Goal: Task Accomplishment & Management: Manage account settings

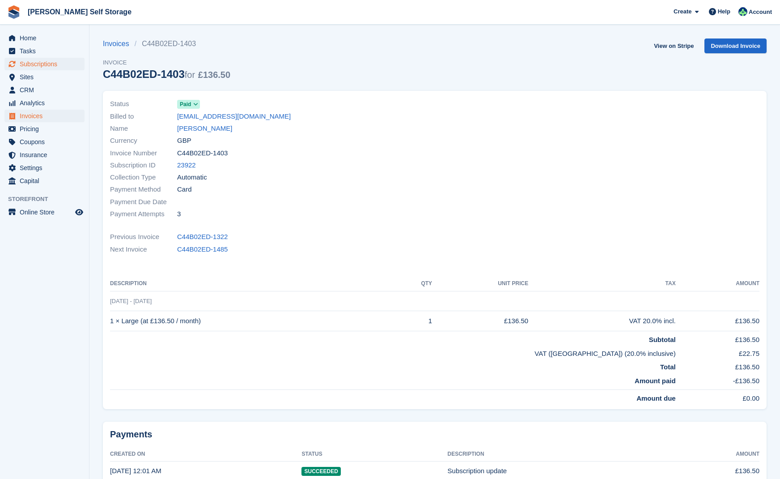
drag, startPoint x: 44, startPoint y: 63, endPoint x: 75, endPoint y: 66, distance: 30.6
click at [46, 63] on span "Subscriptions" at bounding box center [47, 64] width 54 height 13
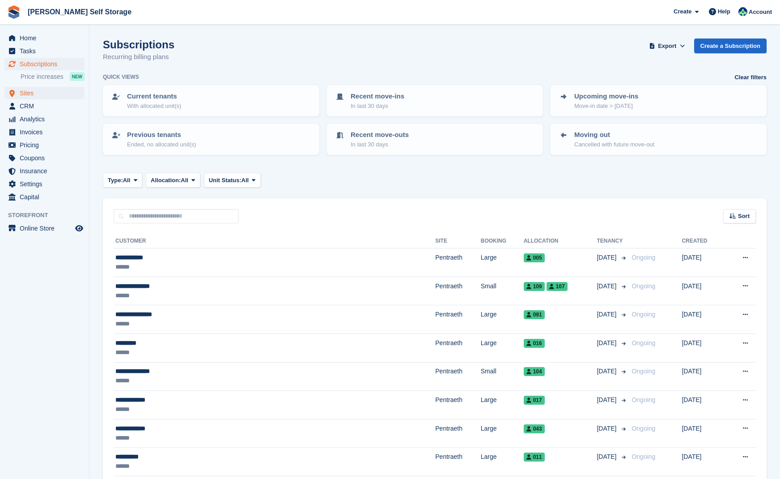
click at [26, 93] on span "Sites" at bounding box center [47, 93] width 54 height 13
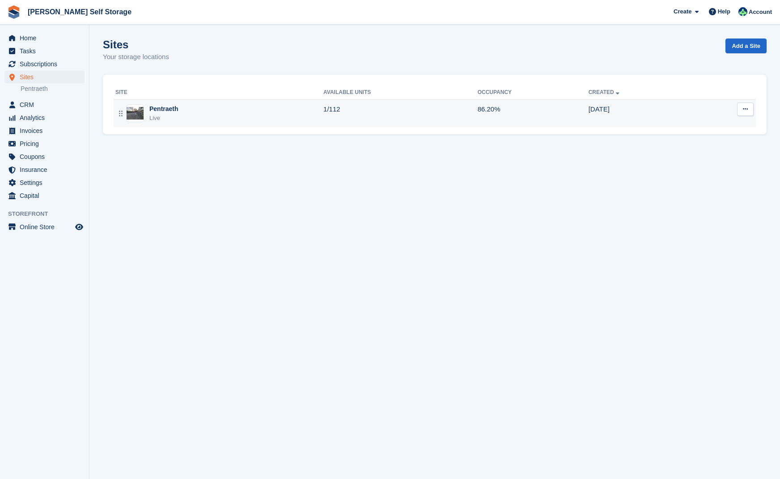
click at [168, 108] on div "Pentraeth" at bounding box center [163, 108] width 29 height 9
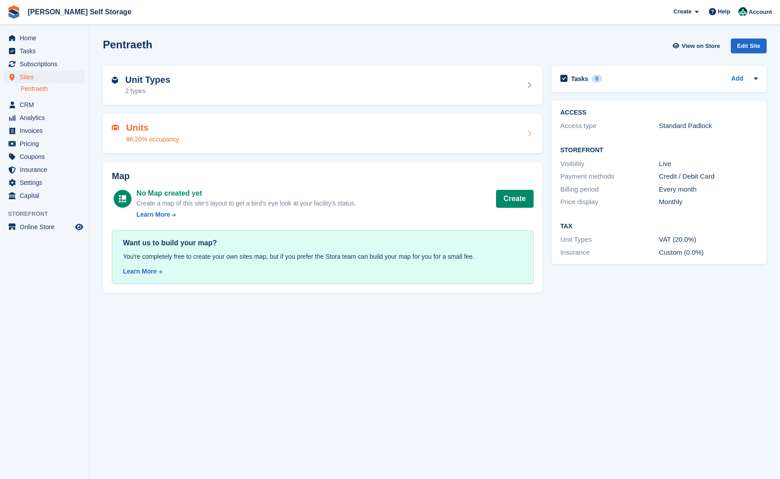
click at [144, 128] on h2 "Units" at bounding box center [152, 128] width 53 height 10
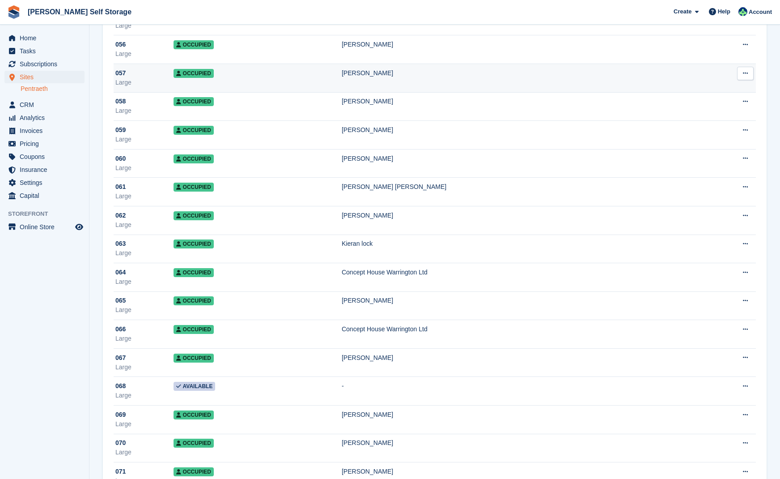
scroll to position [1622, 0]
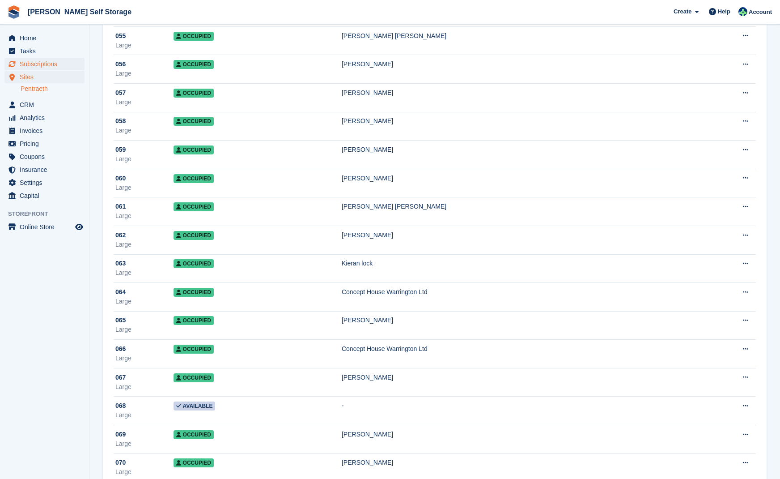
click at [52, 63] on span "Subscriptions" at bounding box center [47, 64] width 54 height 13
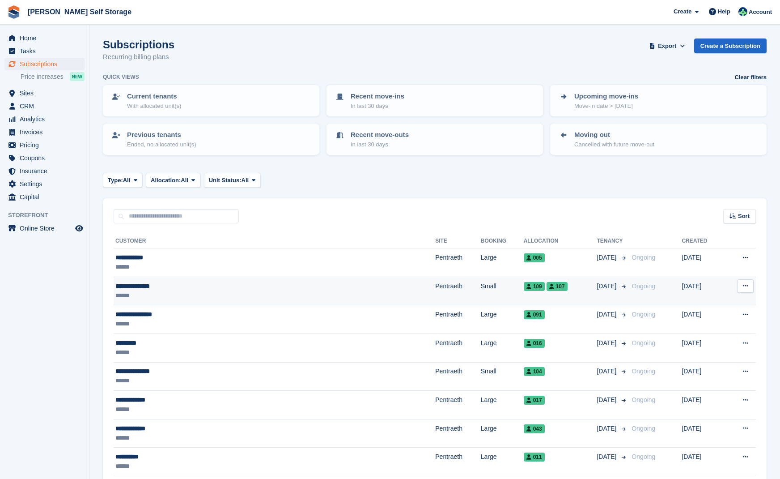
click at [229, 287] on div "**********" at bounding box center [210, 285] width 191 height 9
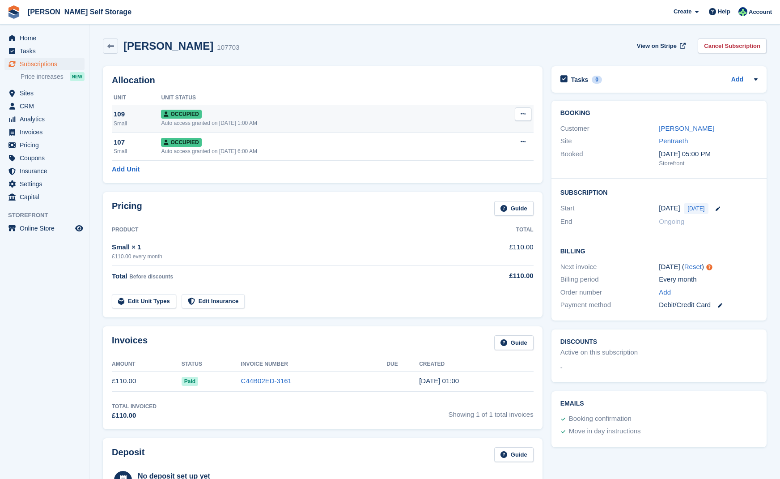
click at [321, 116] on div "Occupied" at bounding box center [316, 113] width 311 height 9
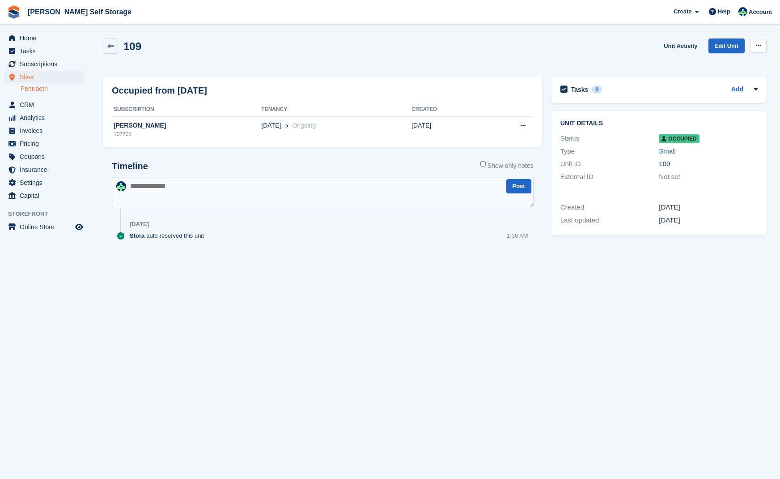
click at [758, 47] on icon at bounding box center [758, 45] width 5 height 6
drag, startPoint x: 713, startPoint y: 91, endPoint x: 472, endPoint y: 235, distance: 280.1
click at [713, 91] on p "Deallocate" at bounding box center [724, 94] width 78 height 12
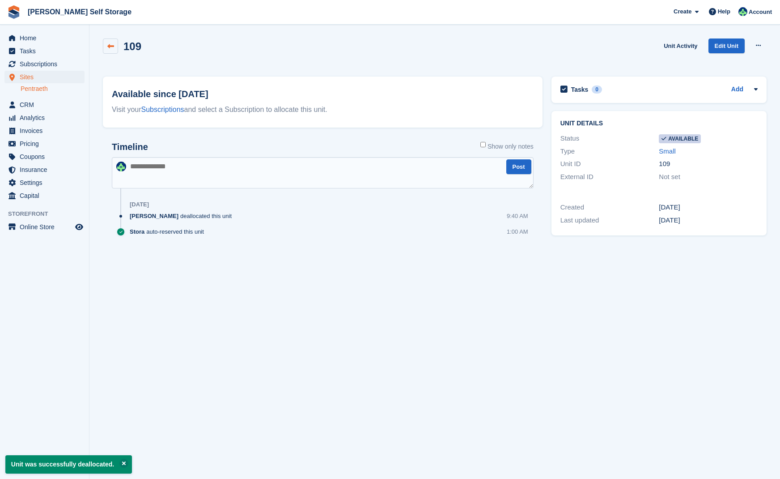
click at [111, 47] on icon at bounding box center [110, 46] width 7 height 7
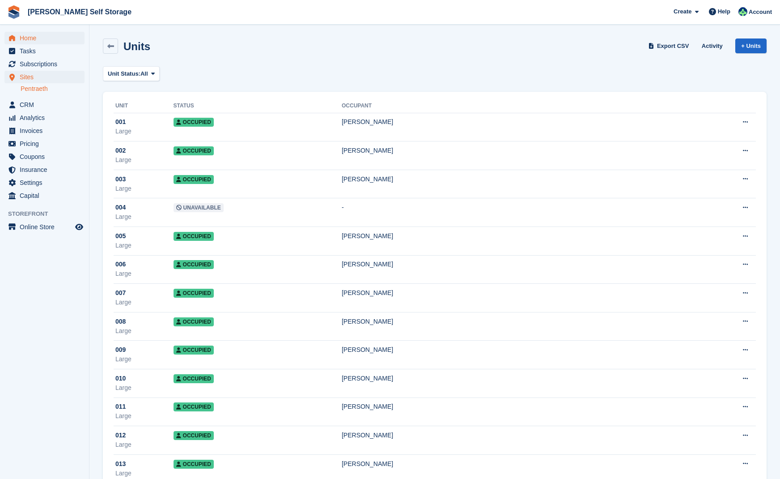
click at [31, 38] on span "Home" at bounding box center [47, 38] width 54 height 13
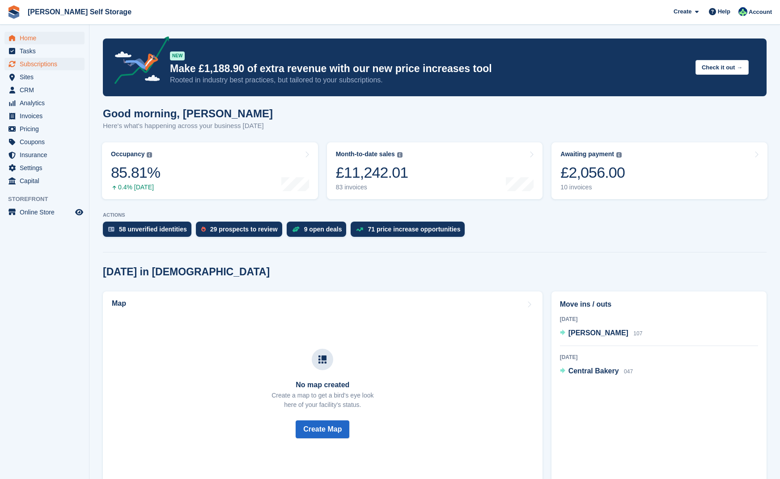
click at [49, 62] on span "Subscriptions" at bounding box center [47, 64] width 54 height 13
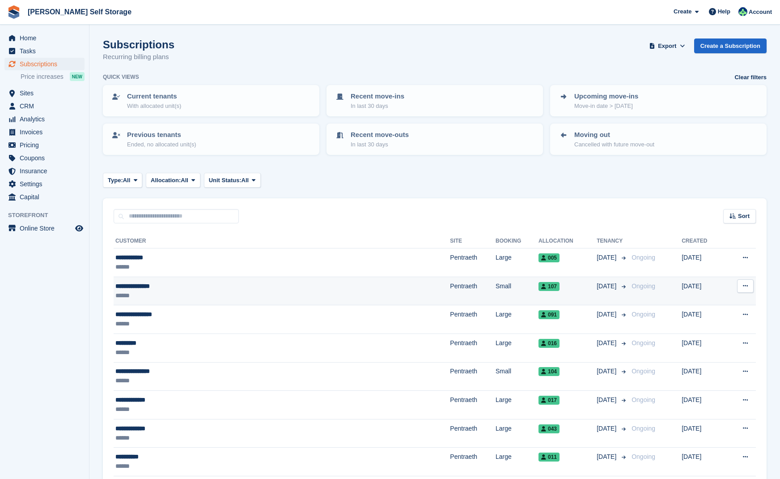
click at [233, 292] on div "******" at bounding box center [214, 295] width 199 height 9
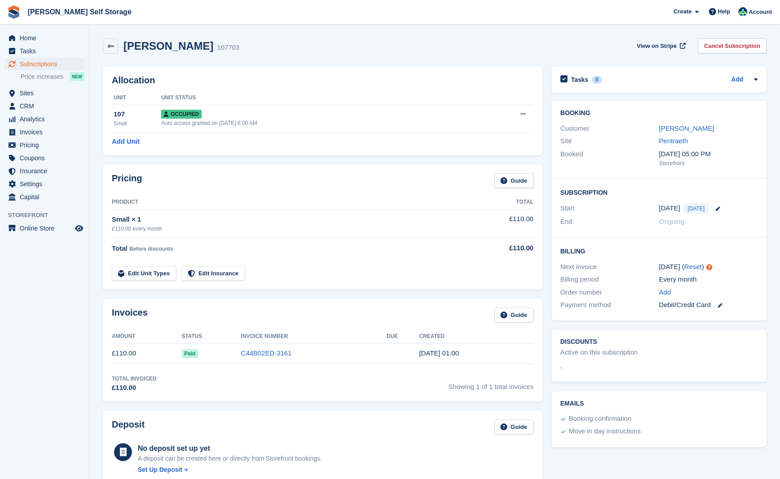
scroll to position [2, 0]
